Goal: Transaction & Acquisition: Purchase product/service

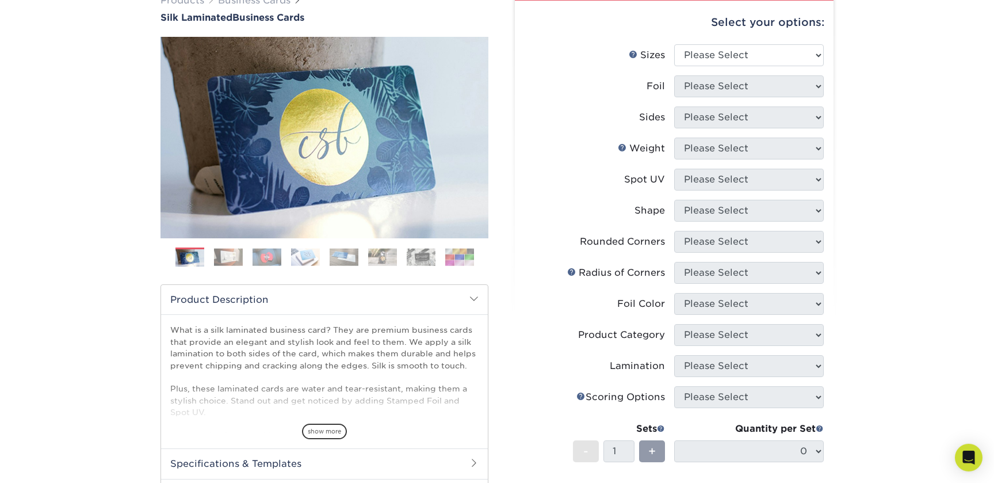
scroll to position [93, 0]
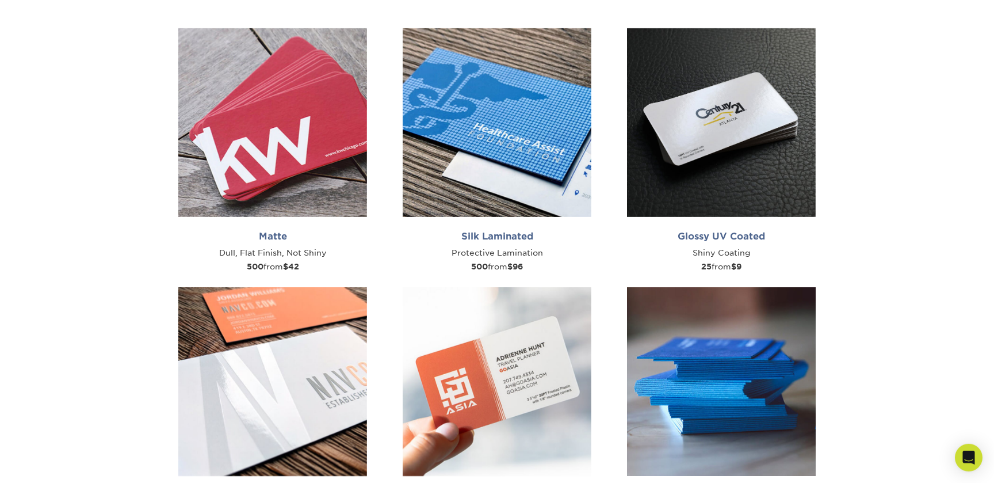
scroll to position [528, 0]
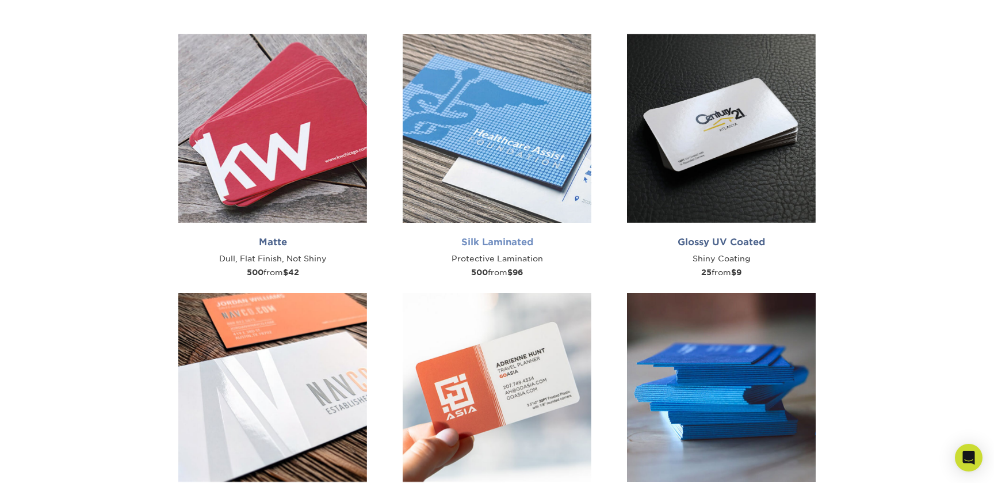
click at [499, 200] on img at bounding box center [497, 128] width 189 height 189
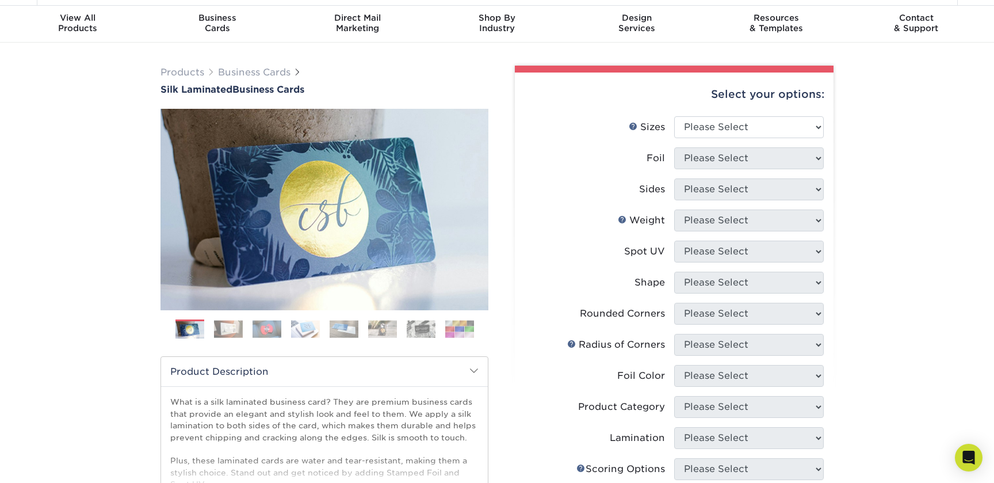
scroll to position [62, 0]
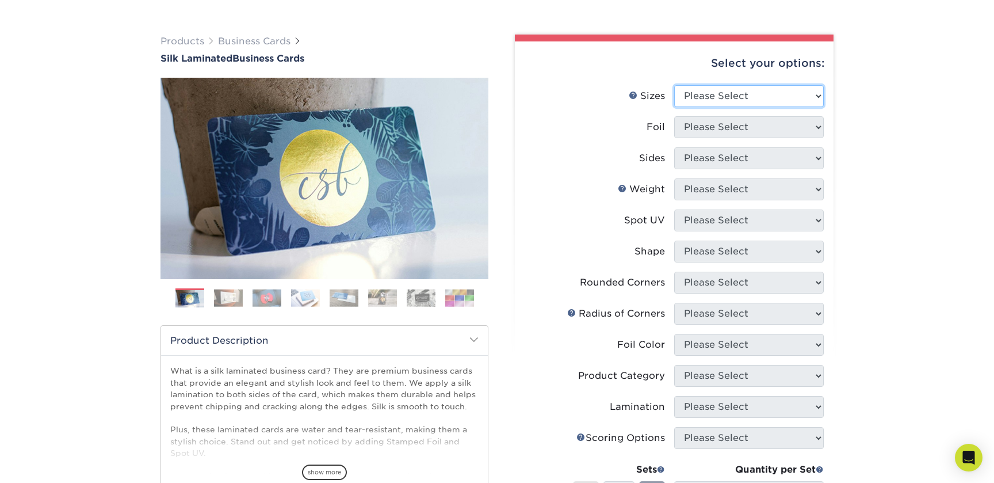
click at [674, 85] on select "Please Select 1.5" x 3.5" - Mini 1.75" x 3.5" - Mini 2" x 2" - Square 2" x 3" -…" at bounding box center [749, 96] width 150 height 22
select select "2.00x3.50"
click option "2" x 3.5" - Standard" at bounding box center [0, 0] width 0 height 0
click at [674, 116] on select "Please Select Yes No" at bounding box center [749, 127] width 150 height 22
select select "1"
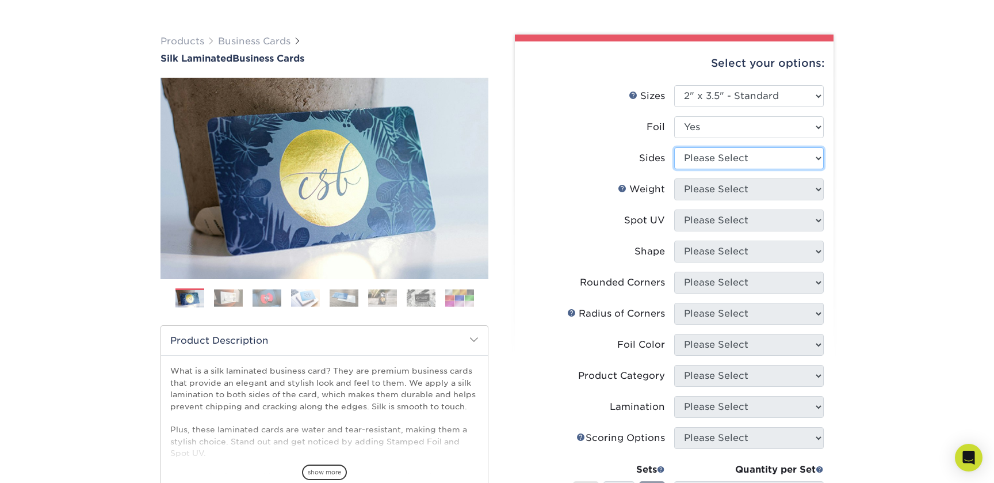
click at [674, 147] on select "Please Select Print Both Sides - Foil Both Sides Print Both Sides - Foil Front …" at bounding box center [749, 158] width 150 height 22
select select "e9e9dfb3-fba1-4d60-972c-fd9ca5904d33"
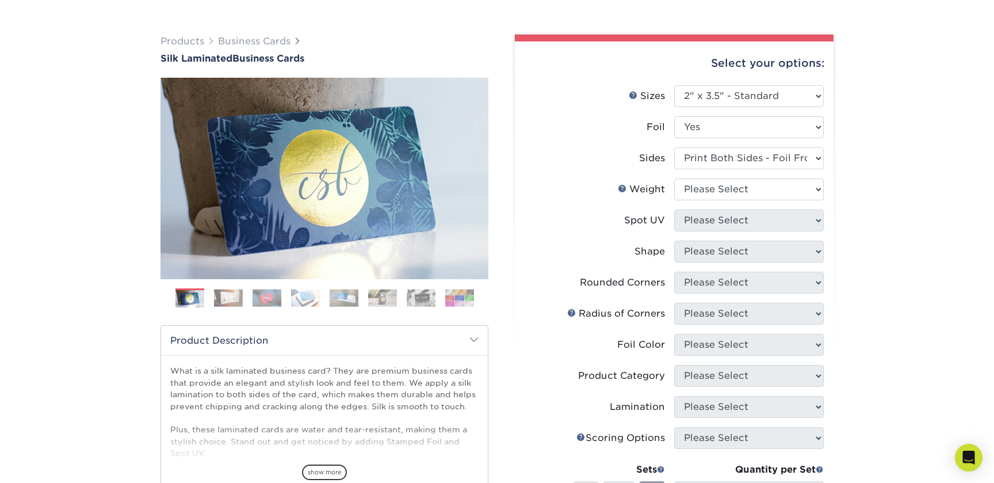
click at [716, 201] on li "Weight Help Weight Please Select 16PT" at bounding box center [673, 193] width 299 height 31
click at [674, 178] on select "Please Select 16PT" at bounding box center [749, 189] width 150 height 22
select select "16PT"
click at [674, 209] on select "Please Select No Spot UV Front and Back (Both Sides) Front Only Back Only" at bounding box center [749, 220] width 150 height 22
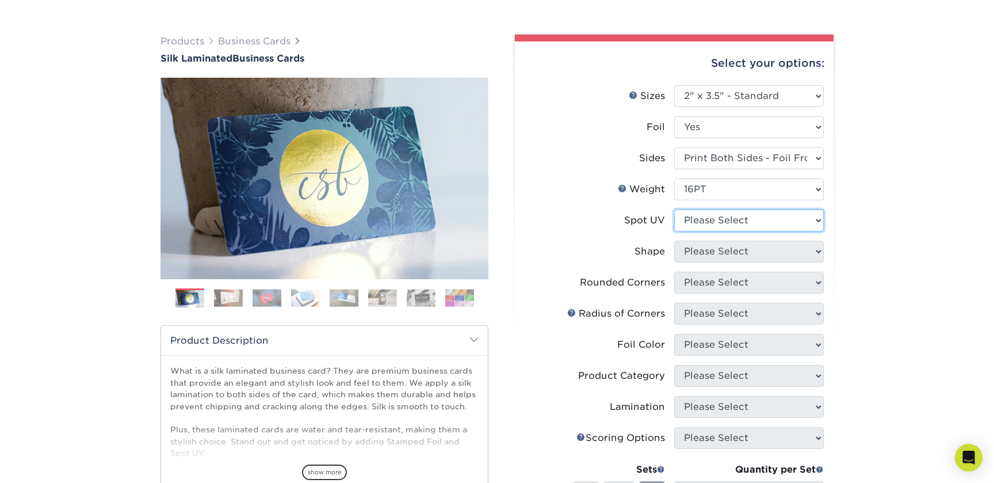
select select "0"
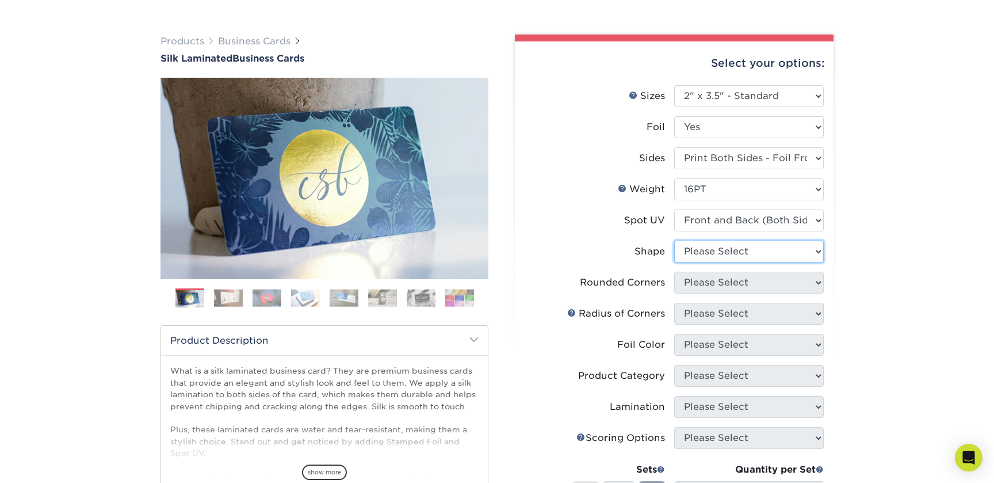
click at [674, 240] on select "Please Select Standard" at bounding box center [749, 251] width 150 height 22
select select "standard"
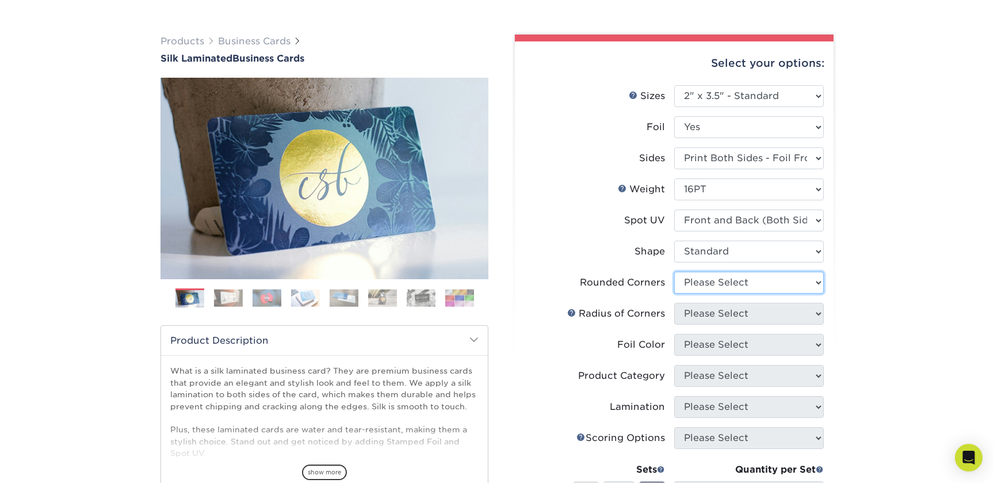
click at [674, 271] on select "Please Select Yes - Round 2 Corners Yes - Round 4 Corners No" at bounding box center [749, 282] width 150 height 22
select select "7672df9e-0e0a-464d-8e1f-920c575e4da3"
click option "Yes - Round 4 Corners" at bounding box center [0, 0] width 0 height 0
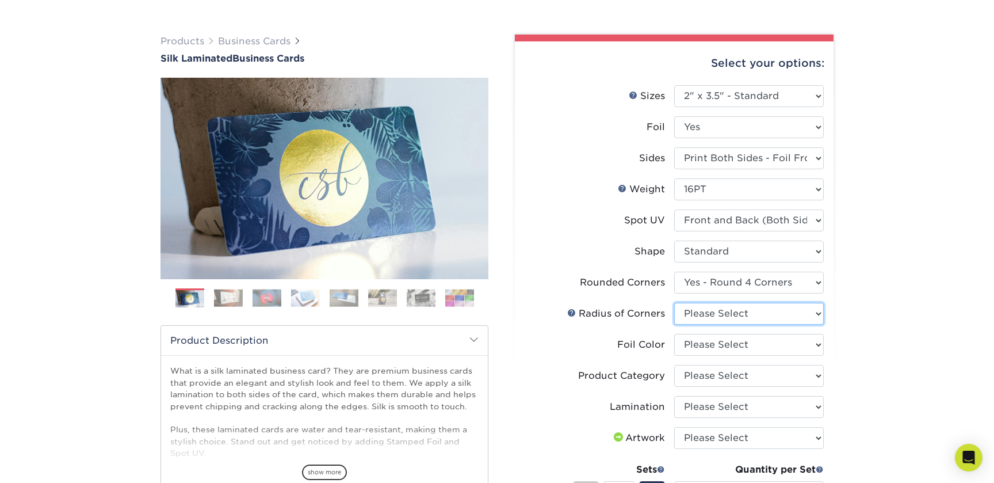
click at [674, 303] on select "Please Select Rounded 1/8" Rounded 1/4"" at bounding box center [749, 314] width 150 height 22
select select "589680c7-ee9a-431b-9d12-d7aeb1386a97"
click option "Rounded 1/8"" at bounding box center [0, 0] width 0 height 0
click at [674, 334] on select "Please Select Silver Foil Black Foil Blue Foil Copper Foil Gold Foil Red Foil R…" at bounding box center [749, 345] width 150 height 22
select select "a834dd52-fe06-4ed6-9a86-5bd3c2d02515"
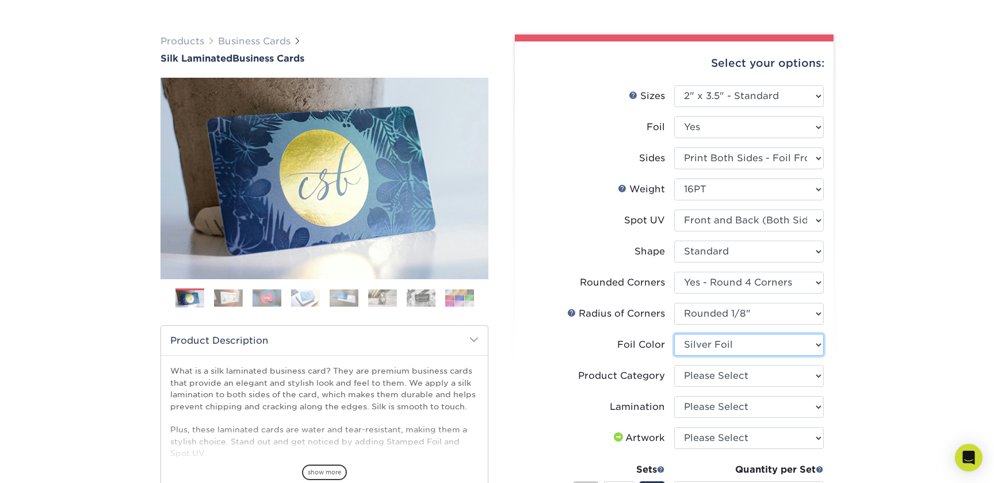
click option "Silver Foil" at bounding box center [0, 0] width 0 height 0
click at [674, 365] on select "Please Select Business Cards" at bounding box center [749, 376] width 150 height 22
select select "3b5148f1-0588-4f88-a218-97bcfdce65c1"
click option "Business Cards" at bounding box center [0, 0] width 0 height 0
click at [674, 396] on select "Please Select Silk" at bounding box center [749, 407] width 150 height 22
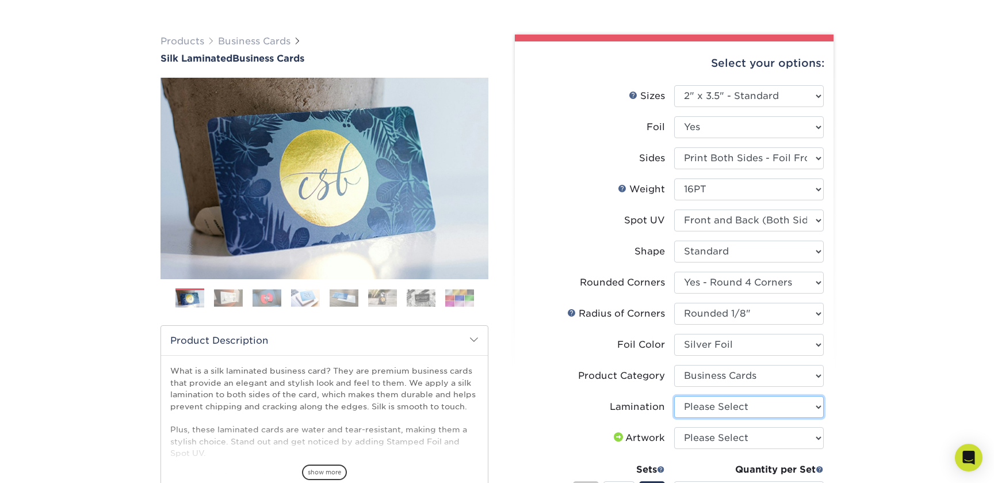
select select "ccacb42f-45f7-42d3-bbd3-7c8421cf37f0"
click option "Silk" at bounding box center [0, 0] width 0 height 0
click at [853, 388] on div "Products Business Cards Silk Laminated Business Cards Previous Next" at bounding box center [497, 389] width 994 height 755
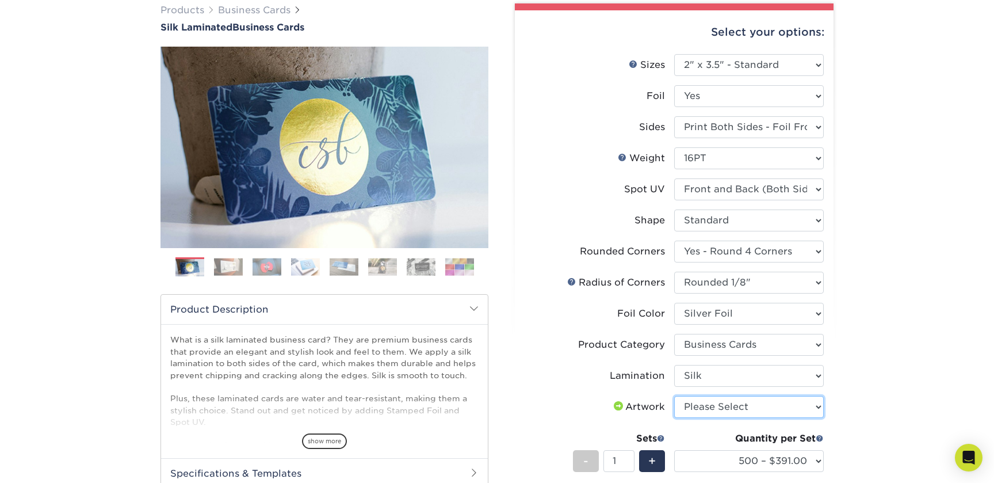
click at [674, 396] on select "Please Select I will upload files I need a design - $100" at bounding box center [749, 407] width 150 height 22
select select "upload"
click option "I will upload files" at bounding box center [0, 0] width 0 height 0
click at [856, 395] on div "Products Business Cards Silk Laminated Business Cards Previous Next" at bounding box center [497, 357] width 994 height 755
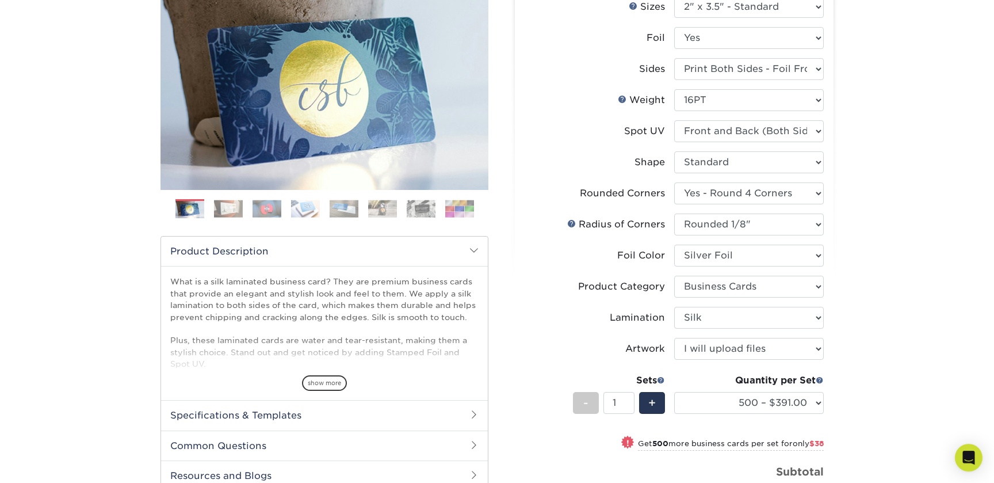
scroll to position [155, 0]
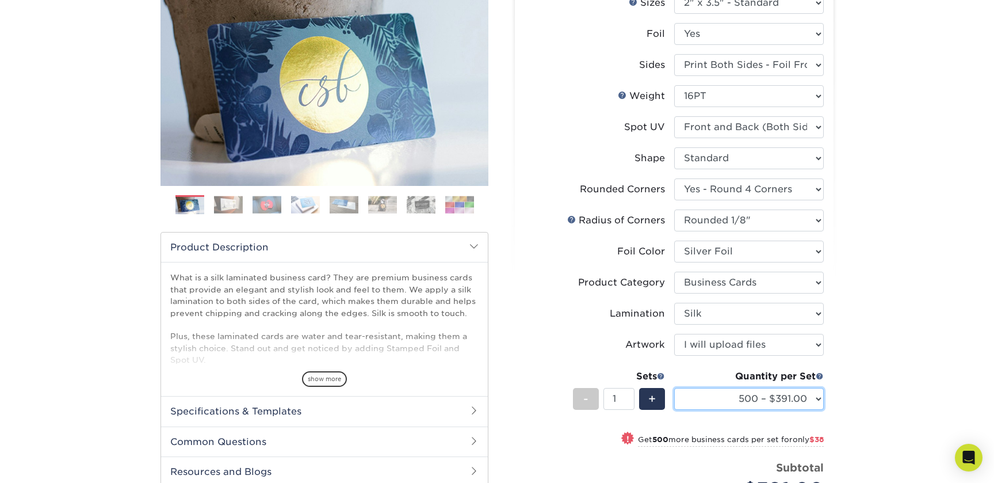
click at [674, 388] on select "500 – $391.00 1000 – $429.00 2500 – $997.00 5000 – $1839.00" at bounding box center [749, 399] width 150 height 22
click at [894, 288] on div "Products Business Cards Silk Laminated Business Cards Previous Next" at bounding box center [497, 295] width 994 height 755
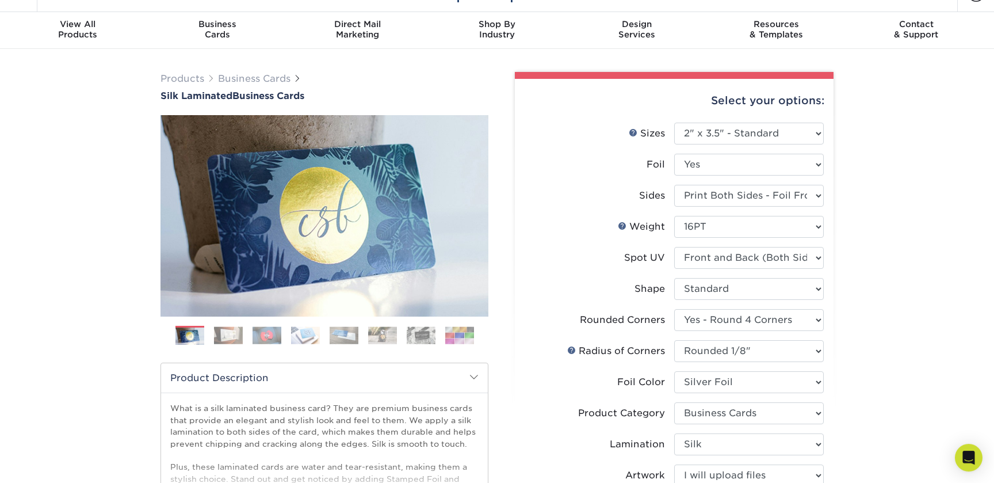
scroll to position [0, 0]
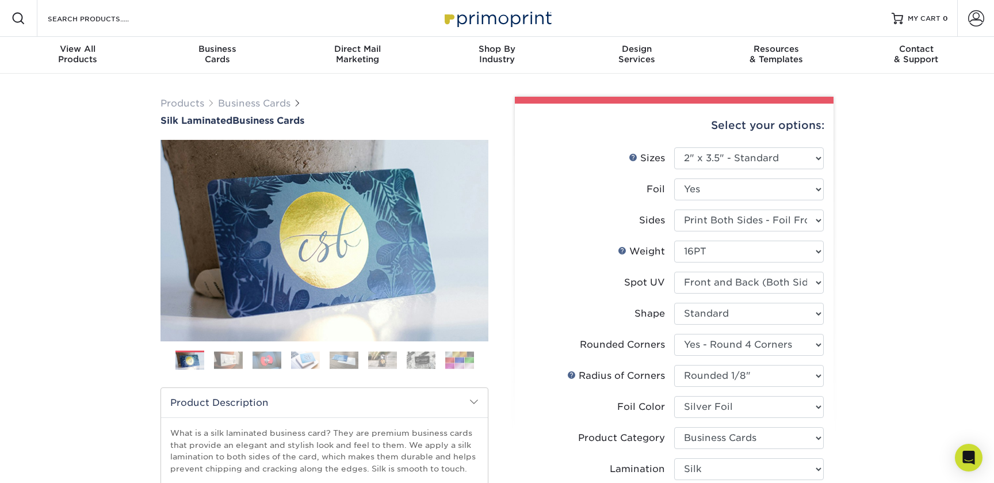
click at [83, 164] on div "Products Business Cards Silk Laminated Business Cards Previous Next" at bounding box center [497, 451] width 994 height 755
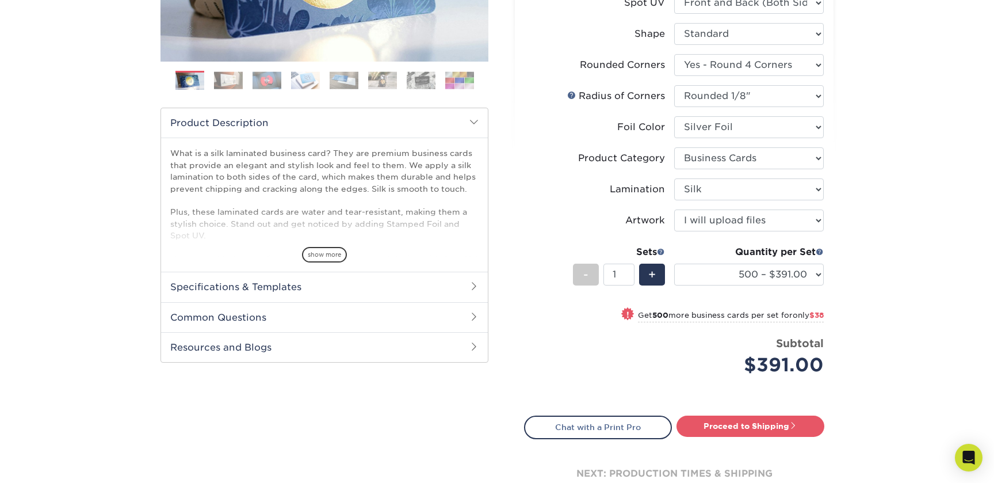
scroll to position [311, 0]
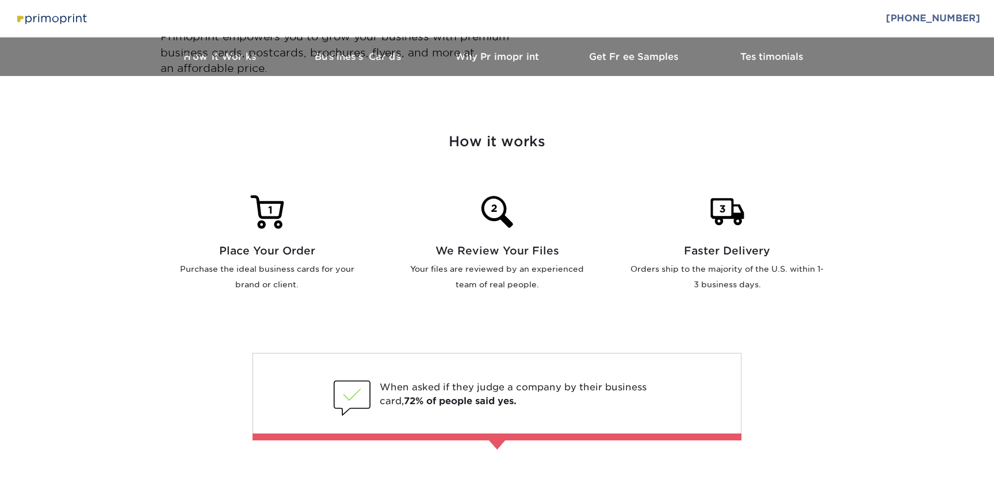
scroll to position [528, 0]
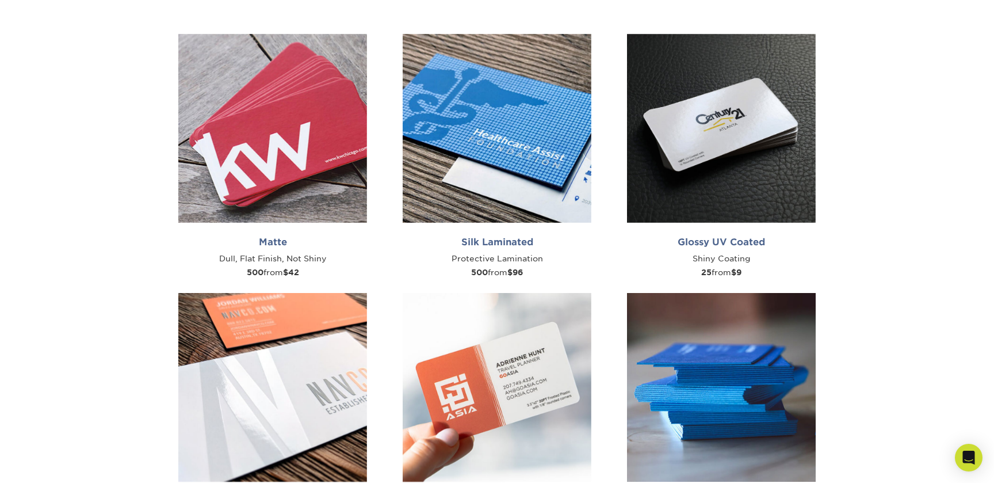
click at [49, 146] on section "Order High-Quality Business Cards Matte Dull, Flat Finish, Not Shiny 500 from $…" at bounding box center [497, 313] width 994 height 739
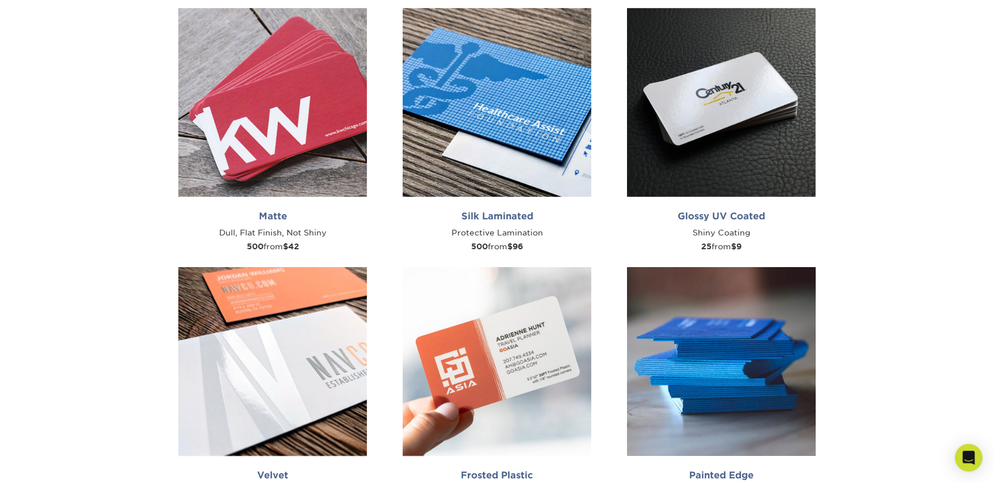
scroll to position [559, 0]
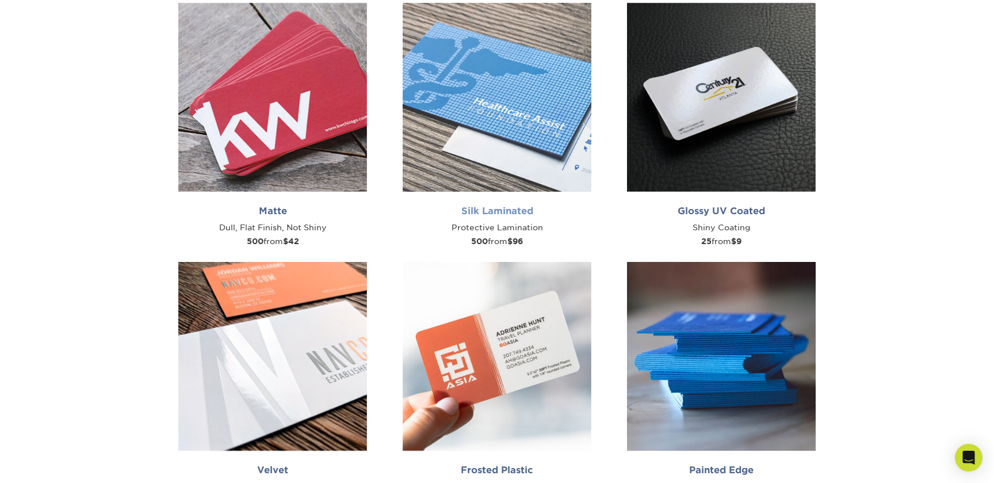
click at [455, 112] on img at bounding box center [497, 97] width 189 height 189
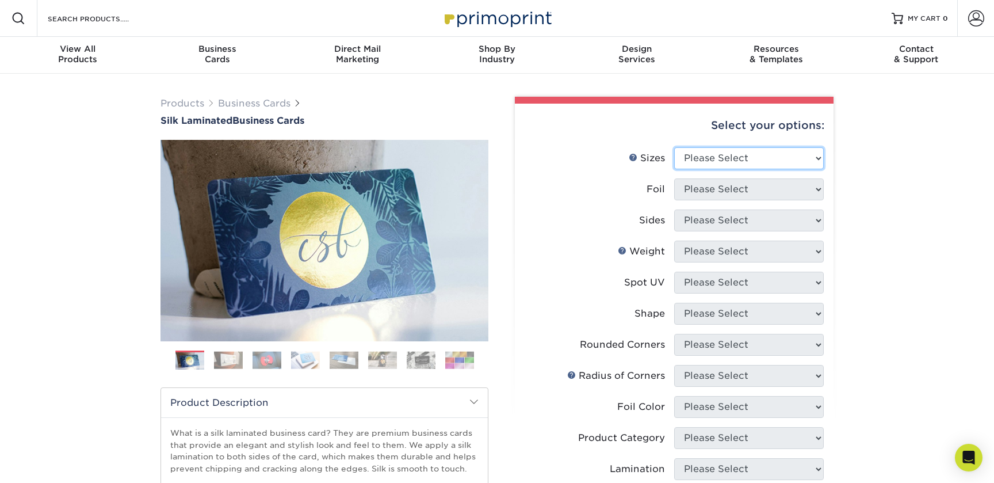
click at [674, 147] on select "Please Select 1.5" x 3.5" - Mini 1.75" x 3.5" - Mini 2" x 2" - Square 2" x 3" -…" at bounding box center [749, 158] width 150 height 22
select select "2.00x3.50"
click option "2" x 3.5" - Standard" at bounding box center [0, 0] width 0 height 0
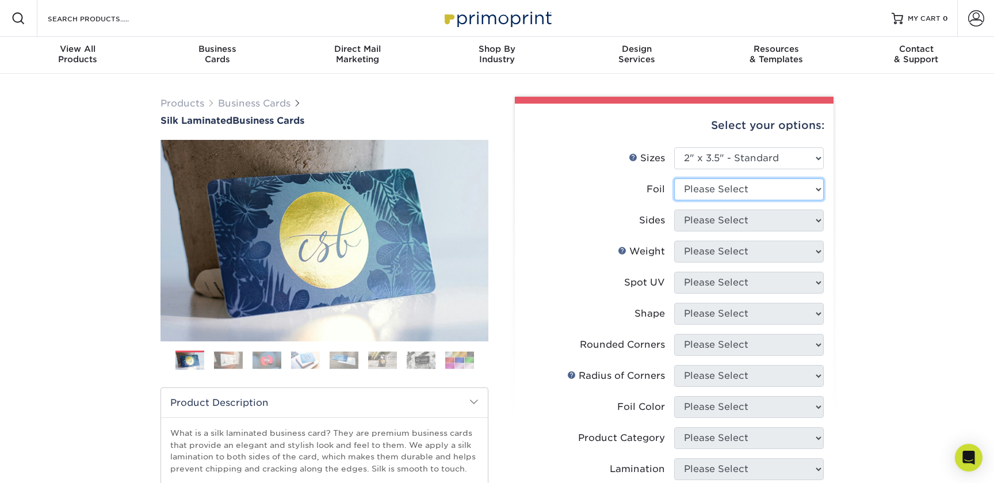
click at [674, 178] on select "Please Select Yes No" at bounding box center [749, 189] width 150 height 22
select select "1"
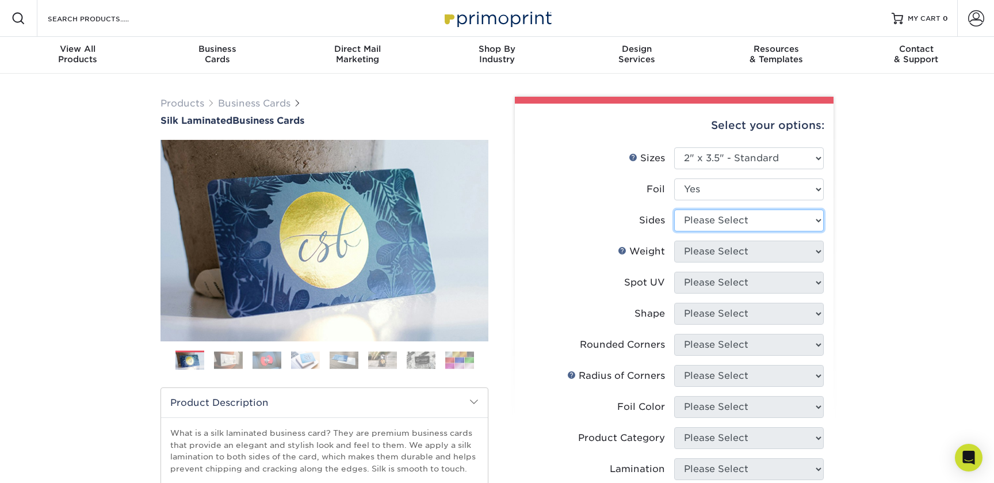
click at [674, 209] on select "Please Select Print Both Sides - Foil Both Sides Print Both Sides - Foil Front …" at bounding box center [749, 220] width 150 height 22
select select "e9e9dfb3-fba1-4d60-972c-fd9ca5904d33"
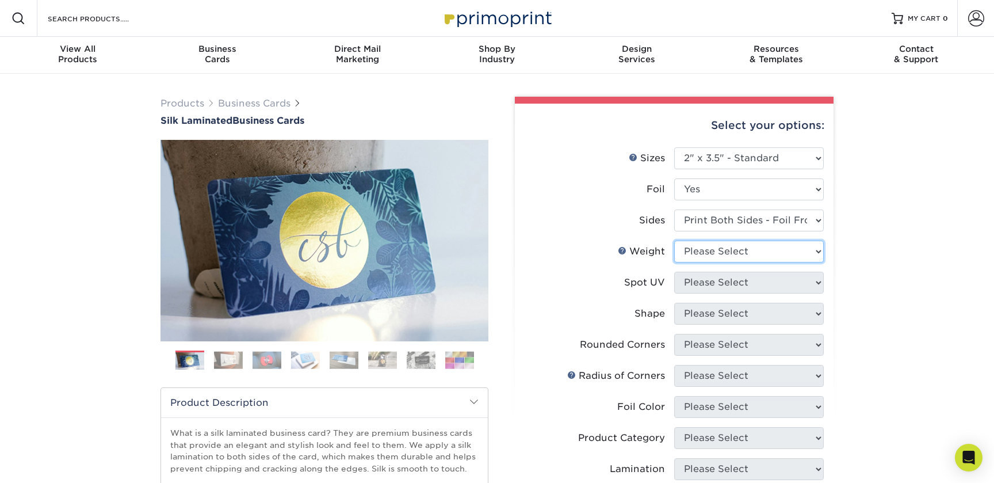
click at [674, 240] on select "Please Select 16PT" at bounding box center [749, 251] width 150 height 22
select select "16PT"
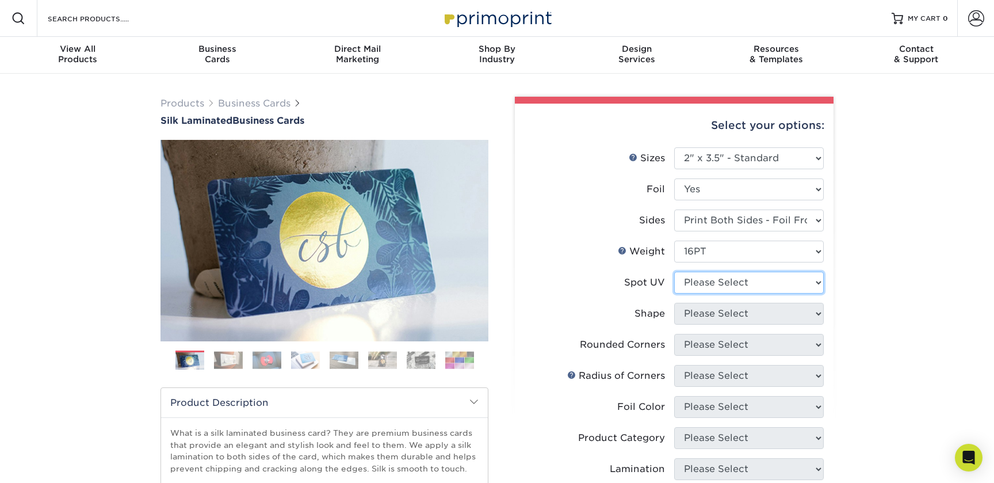
click at [674, 271] on select "Please Select No Spot UV Front and Back (Both Sides) Front Only Back Only" at bounding box center [749, 282] width 150 height 22
select select "3"
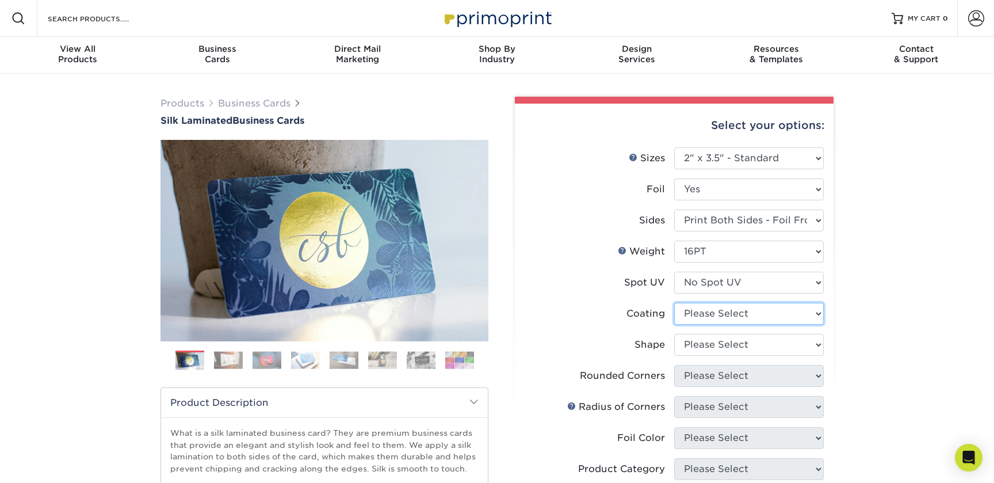
click at [674, 303] on select at bounding box center [749, 314] width 150 height 22
select select "3e7618de-abca-4bda-9f97-8b9129e913d8"
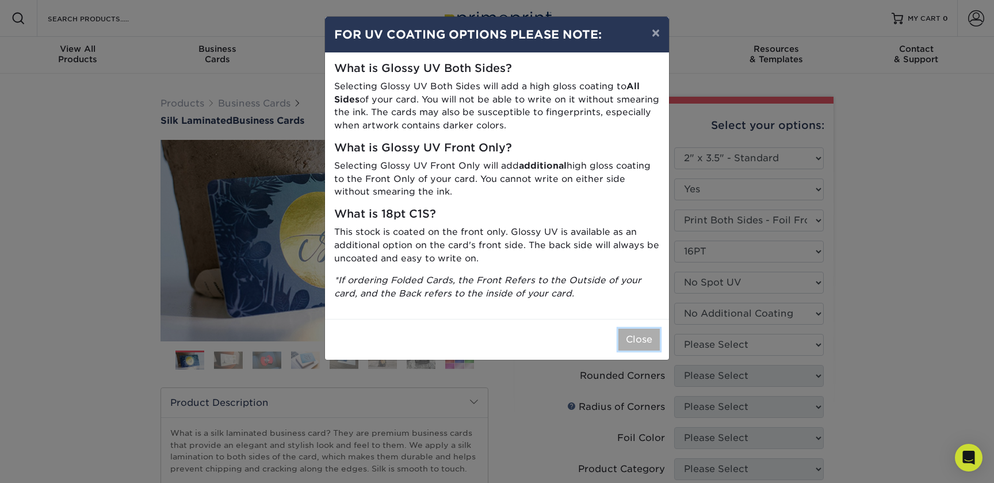
click at [629, 342] on button "Close" at bounding box center [638, 339] width 41 height 22
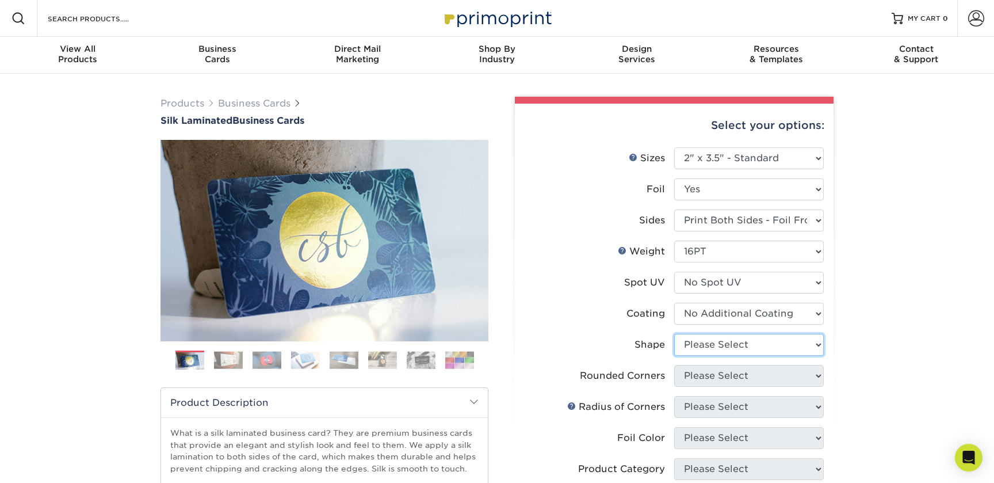
click at [674, 334] on select "Please Select Standard" at bounding box center [749, 345] width 150 height 22
select select "standard"
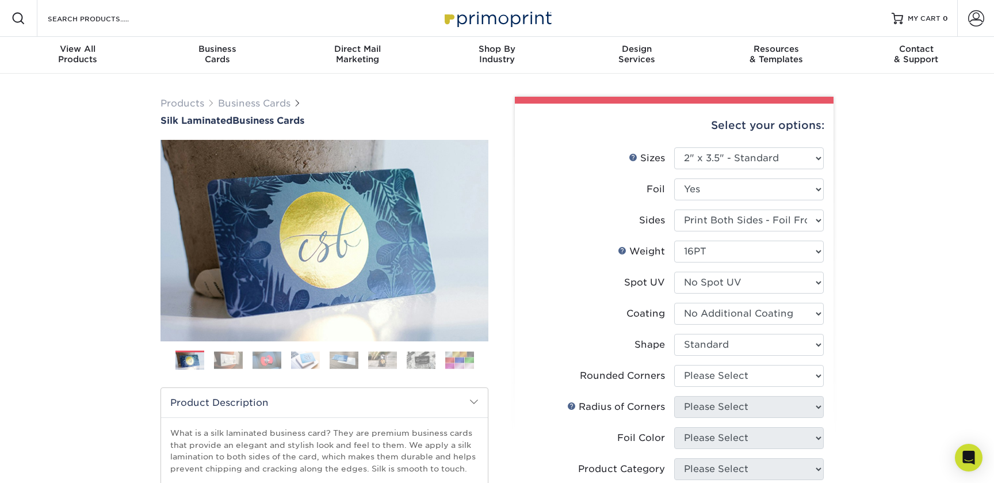
click at [707, 361] on li "Shape Please Select Standard" at bounding box center [673, 349] width 299 height 31
click at [674, 365] on select "Please Select Yes - Round 2 Corners Yes - Round 4 Corners No" at bounding box center [749, 376] width 150 height 22
select select "7672df9e-0e0a-464d-8e1f-920c575e4da3"
click option "Yes - Round 4 Corners" at bounding box center [0, 0] width 0 height 0
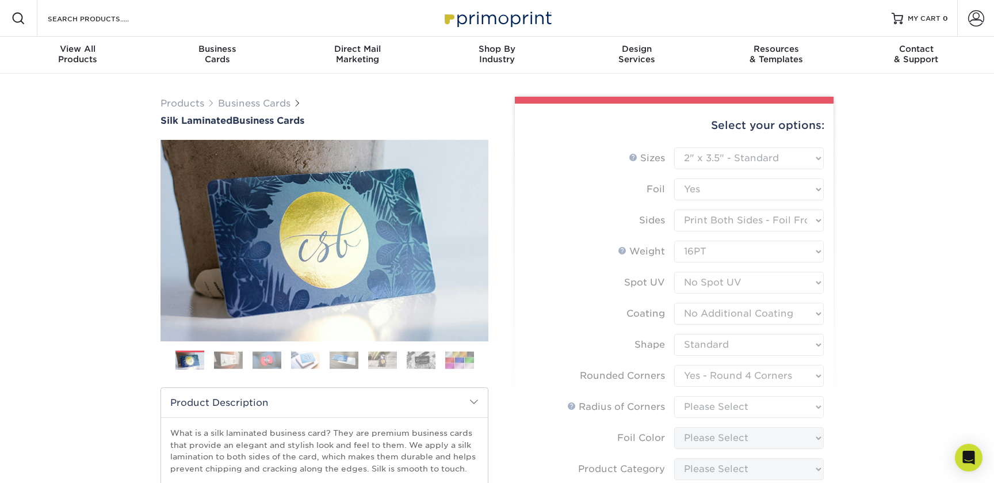
click at [714, 409] on form "Sizes Help Sizes Please Select 1.5" x 3.5" - Mini 1.75" x 3.5" - Mini 2" x 2" -…" at bounding box center [674, 400] width 300 height 507
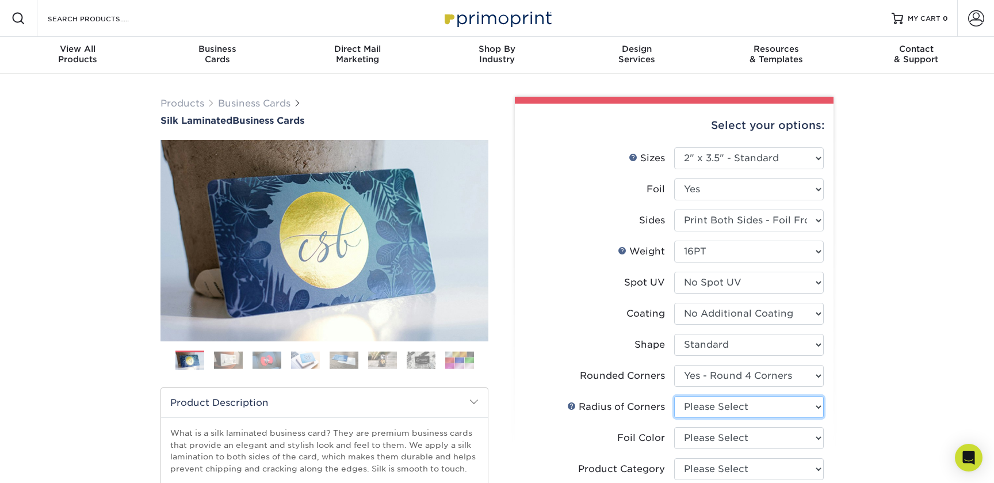
click at [674, 396] on select "Please Select Rounded 1/8" Rounded 1/4"" at bounding box center [749, 407] width 150 height 22
click at [571, 406] on link at bounding box center [571, 405] width 9 height 9
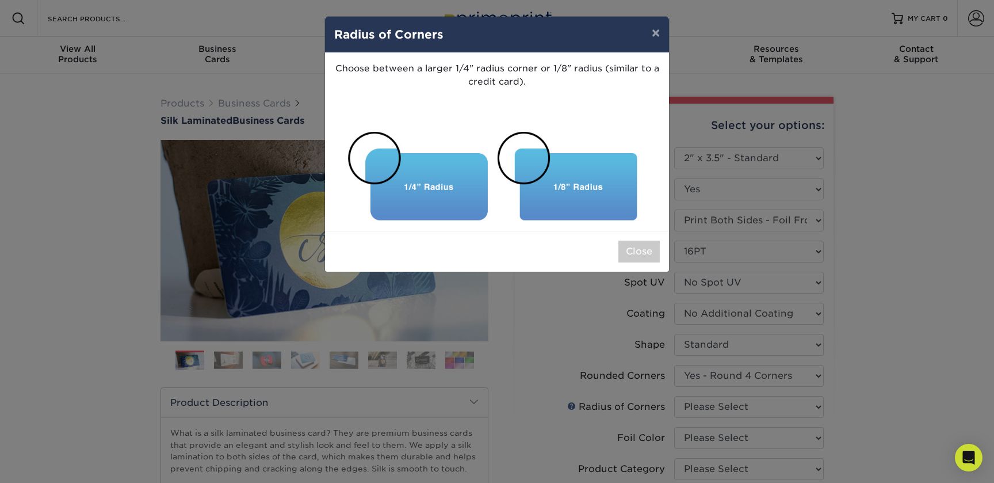
click at [571, 406] on div "× Radius of Corners Choose between a larger 1/4" radius corner or 1/8" radius (…" at bounding box center [497, 241] width 994 height 483
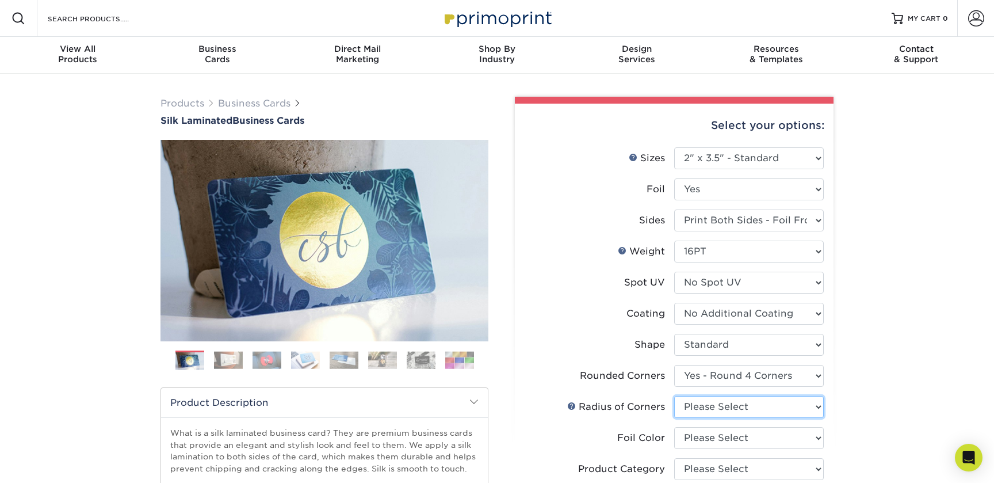
click at [674, 396] on select "Please Select Rounded 1/8" Rounded 1/4"" at bounding box center [749, 407] width 150 height 22
select select "479fbfe7-6a0c-4895-8c9a-81739b7486c9"
click option "Rounded 1/4"" at bounding box center [0, 0] width 0 height 0
click at [674, 427] on select "Please Select Silver Foil Black Foil Blue Foil Copper Foil Gold Foil Red Foil R…" at bounding box center [749, 438] width 150 height 22
select select "a834dd52-fe06-4ed6-9a86-5bd3c2d02515"
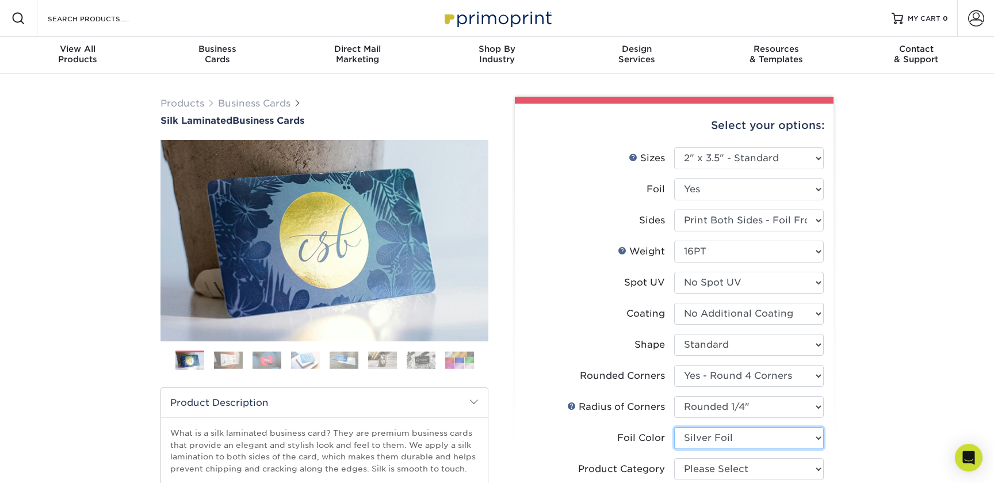
click option "Silver Foil" at bounding box center [0, 0] width 0 height 0
click at [674, 458] on select "Please Select Business Cards" at bounding box center [749, 469] width 150 height 22
select select "3b5148f1-0588-4f88-a218-97bcfdce65c1"
click option "Business Cards" at bounding box center [0, 0] width 0 height 0
click at [852, 423] on div "Products Business Cards Silk Laminated Business Cards Previous Next" at bounding box center [497, 467] width 994 height 786
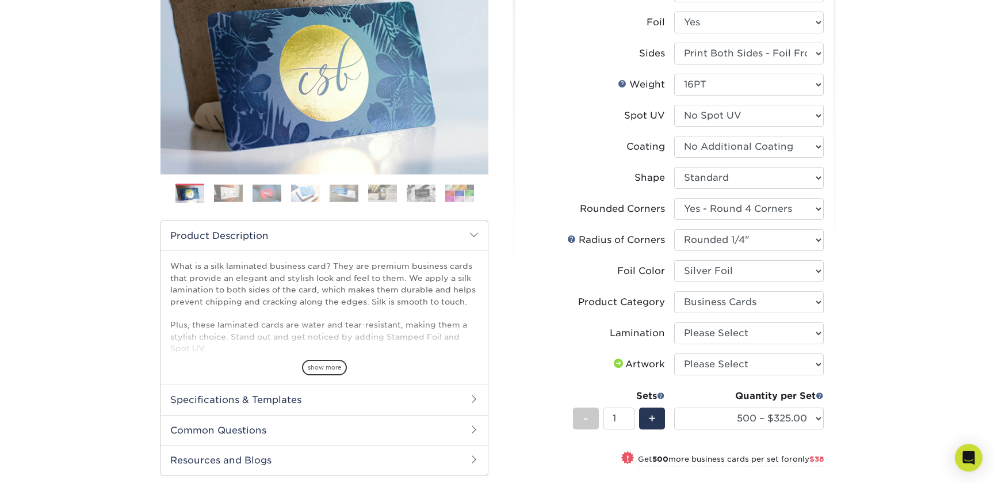
scroll to position [186, 0]
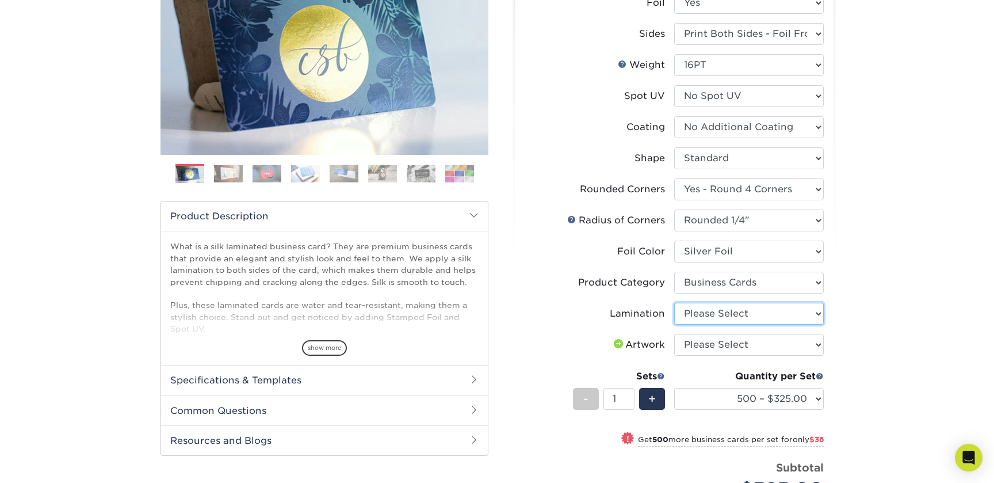
click at [674, 303] on select "Please Select Silk" at bounding box center [749, 314] width 150 height 22
select select "ccacb42f-45f7-42d3-bbd3-7c8421cf37f0"
click option "Silk" at bounding box center [0, 0] width 0 height 0
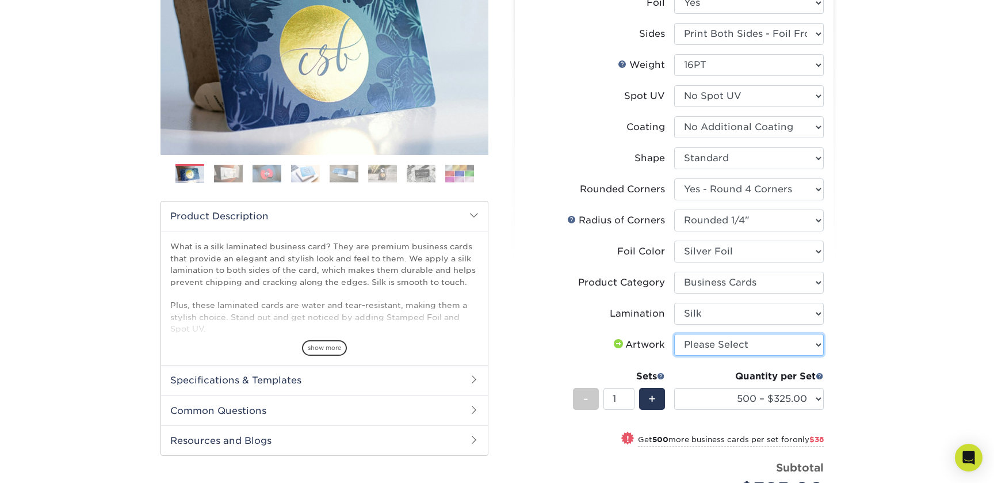
click at [674, 334] on select "Please Select I will upload files I need a design - $100" at bounding box center [749, 345] width 150 height 22
select select "upload"
click option "I will upload files" at bounding box center [0, 0] width 0 height 0
click at [674, 388] on select "500 – $325.00 1000 – $363.00 2500 – $819.00 5000 – $1553.00" at bounding box center [749, 399] width 150 height 22
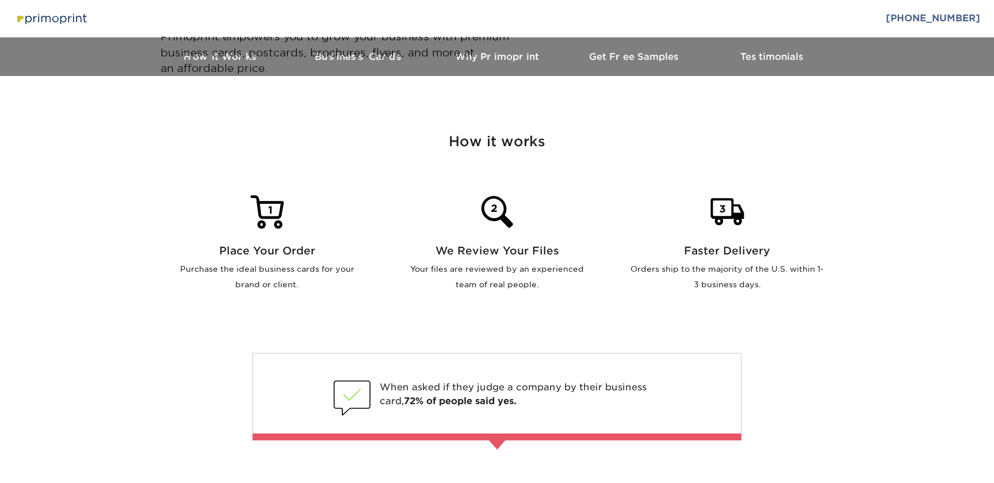
scroll to position [559, 0]
